Goal: Book appointment/travel/reservation

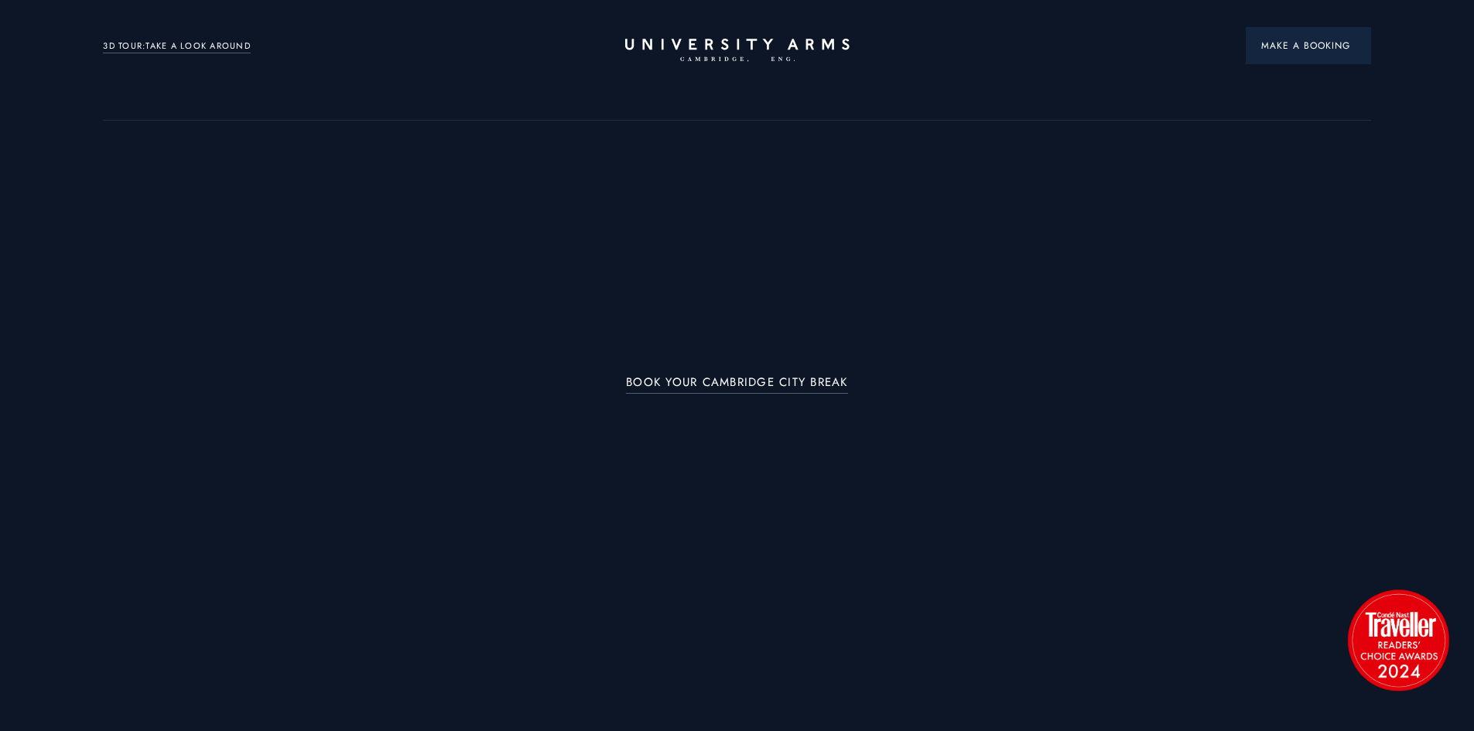
click at [1304, 44] on span "Make a Booking" at bounding box center [1308, 46] width 94 height 14
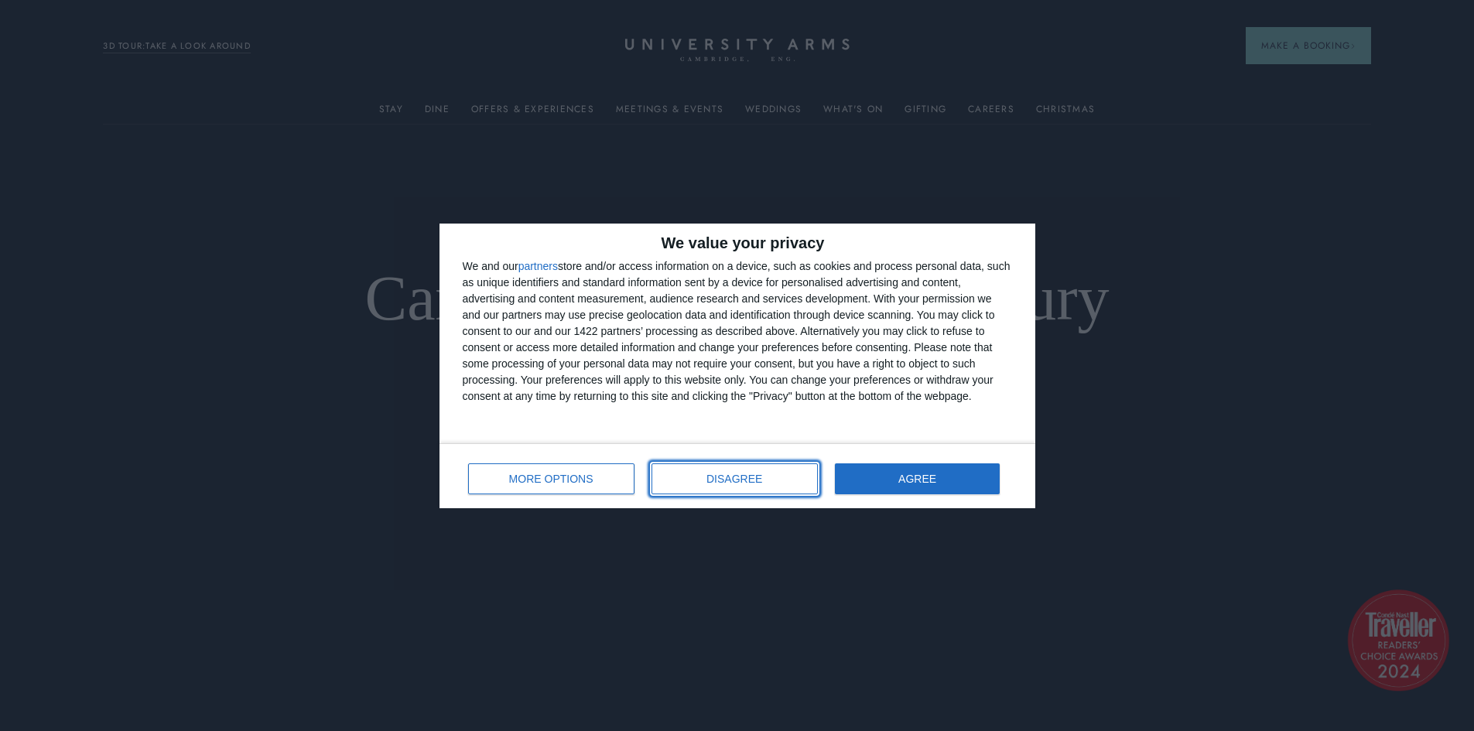
drag, startPoint x: 738, startPoint y: 477, endPoint x: 740, endPoint y: 400, distance: 76.7
click at [738, 477] on span "DISAGREE" at bounding box center [735, 479] width 56 height 11
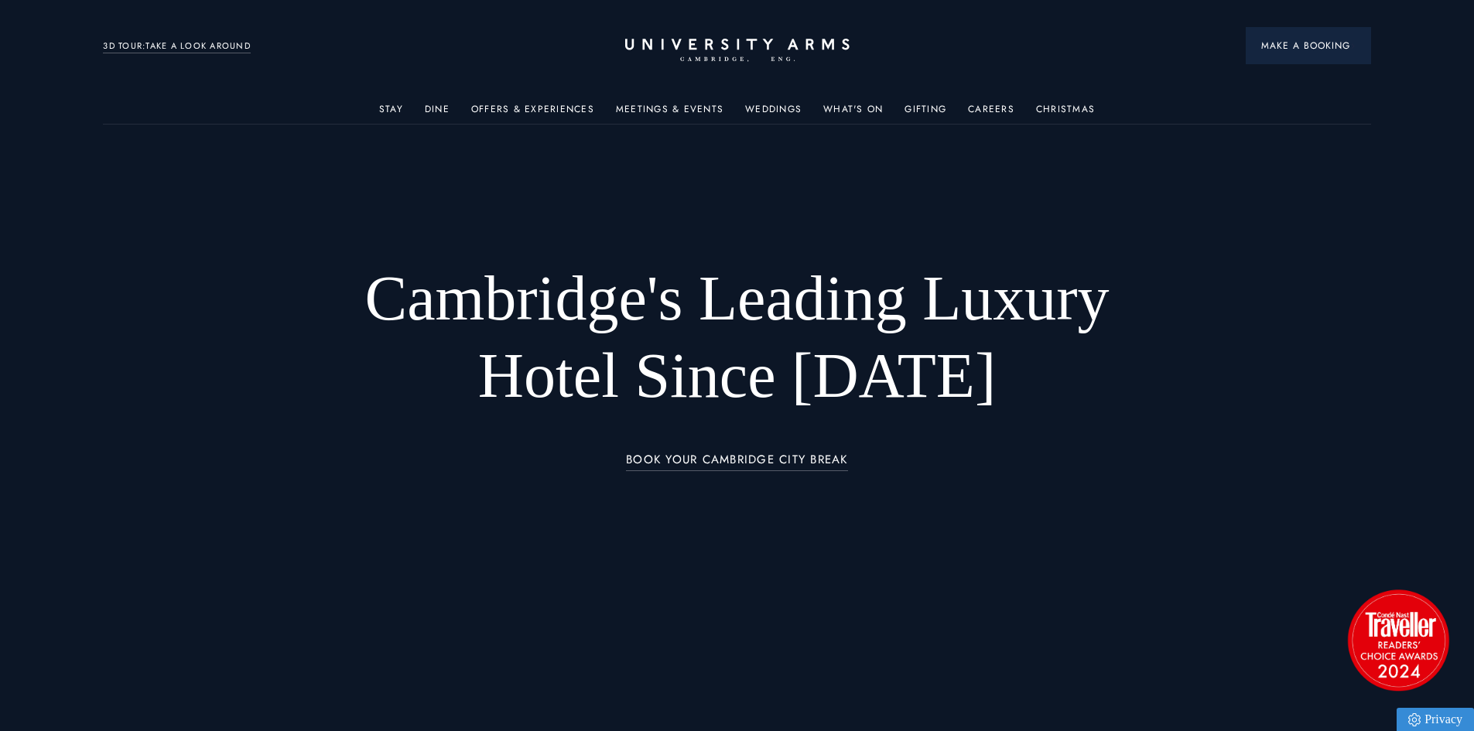
click at [1298, 52] on span "Make a Booking" at bounding box center [1308, 46] width 94 height 14
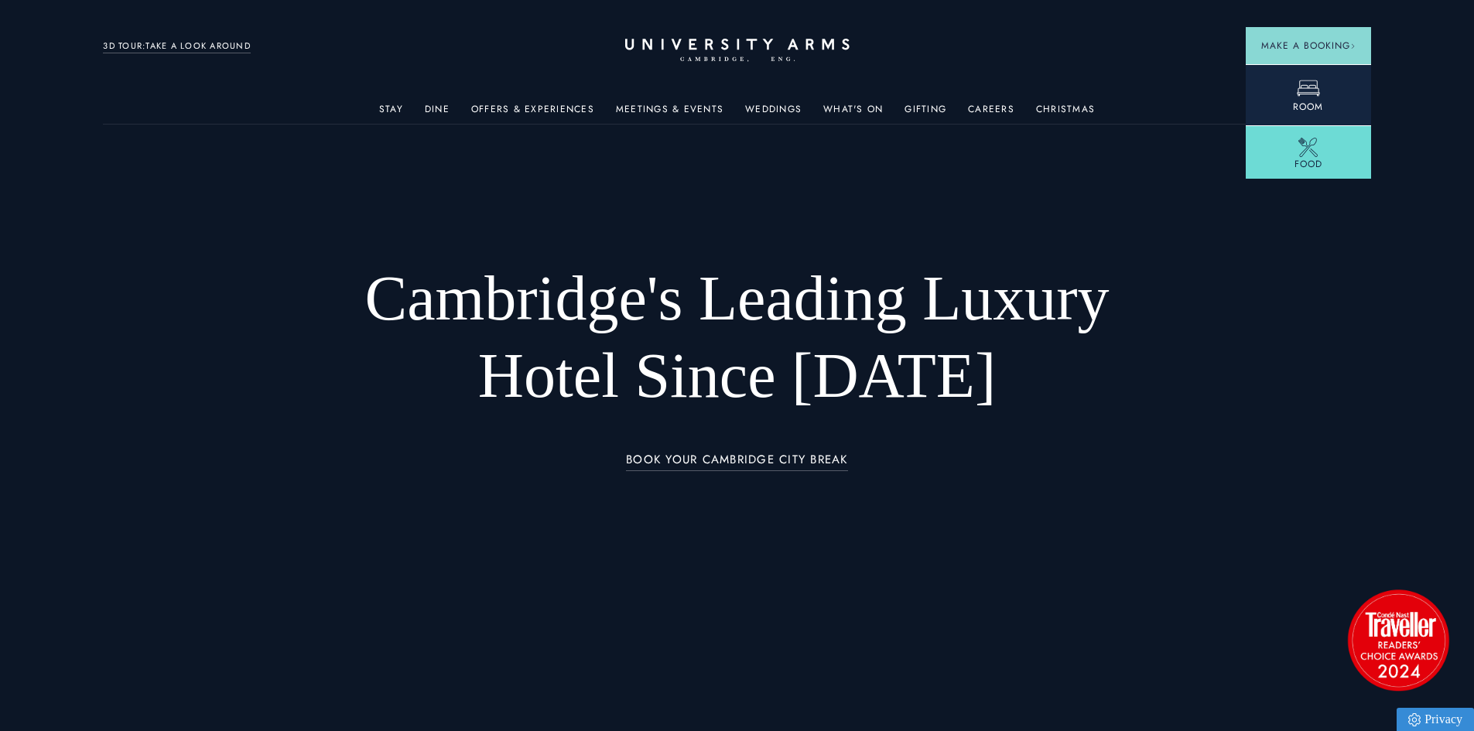
click at [1330, 114] on link "Room" at bounding box center [1308, 94] width 125 height 61
